Goal: Navigation & Orientation: Find specific page/section

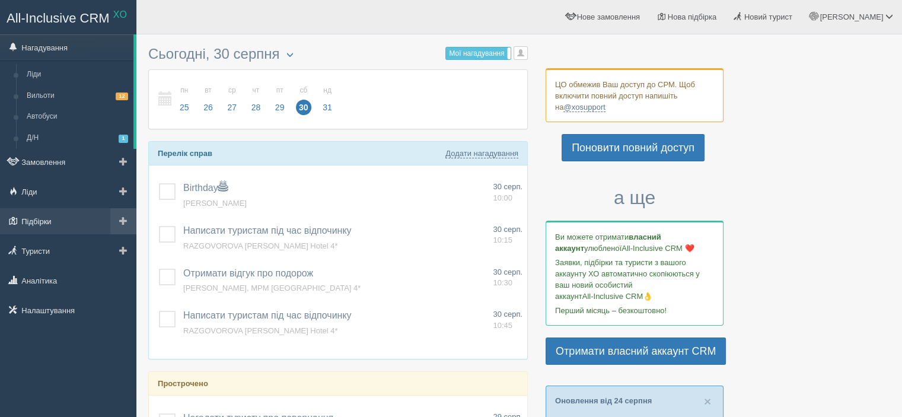
click at [70, 225] on link "Підбірки" at bounding box center [68, 221] width 136 height 26
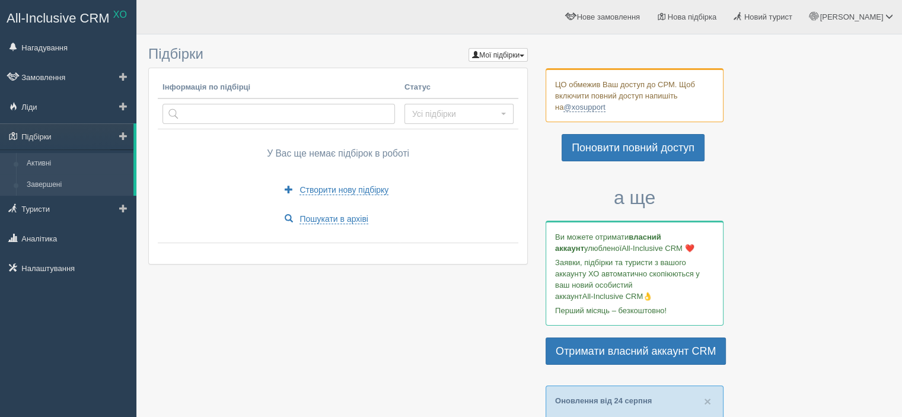
click at [74, 182] on link "Завершені" at bounding box center [77, 184] width 112 height 21
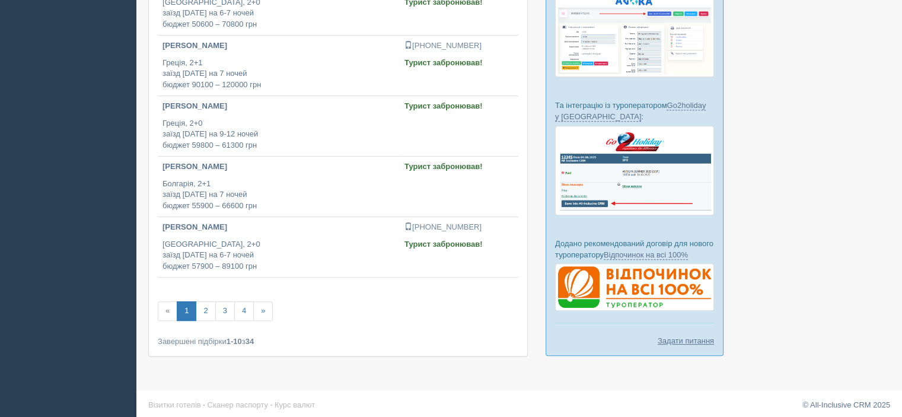
scroll to position [459, 0]
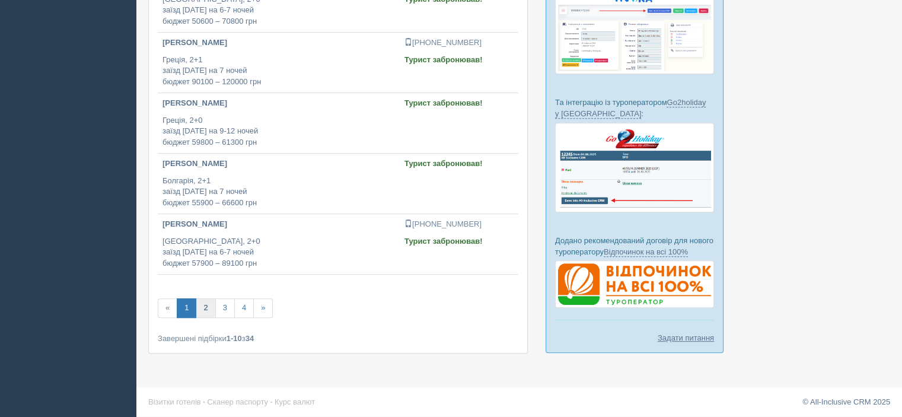
click at [204, 308] on link "2" at bounding box center [206, 308] width 20 height 20
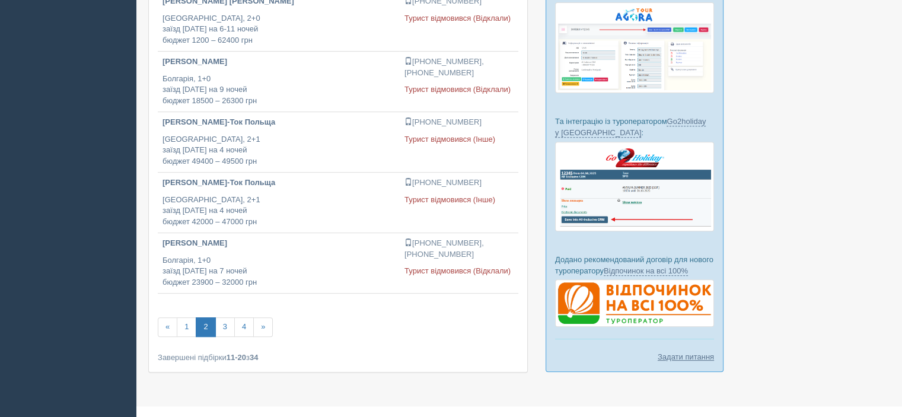
scroll to position [459, 0]
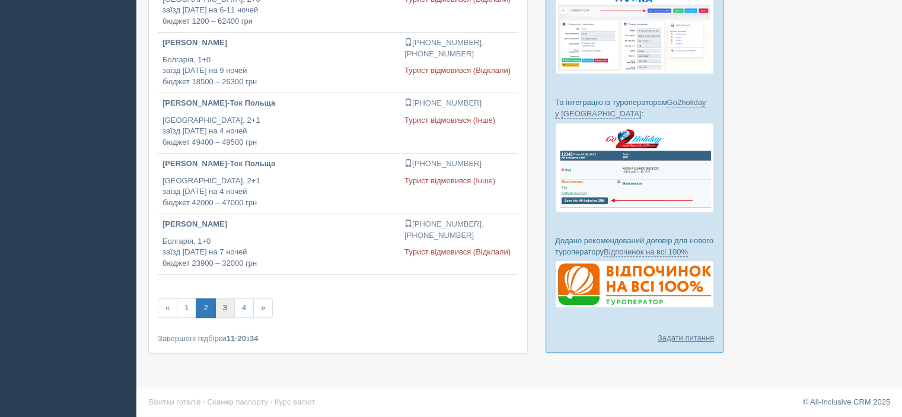
click at [219, 308] on link "3" at bounding box center [225, 308] width 20 height 20
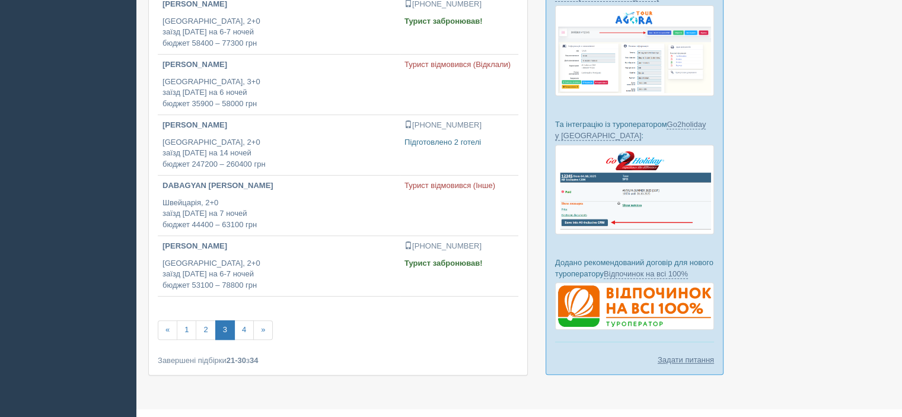
scroll to position [438, 0]
